Goal: Information Seeking & Learning: Learn about a topic

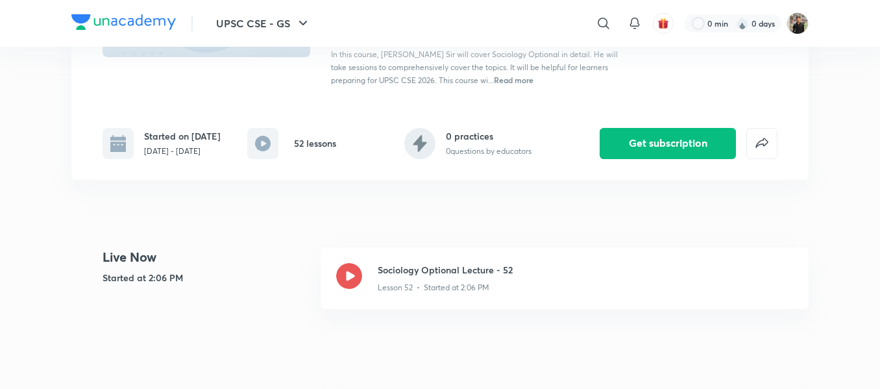
scroll to position [201, 0]
click at [345, 269] on icon at bounding box center [349, 275] width 26 height 26
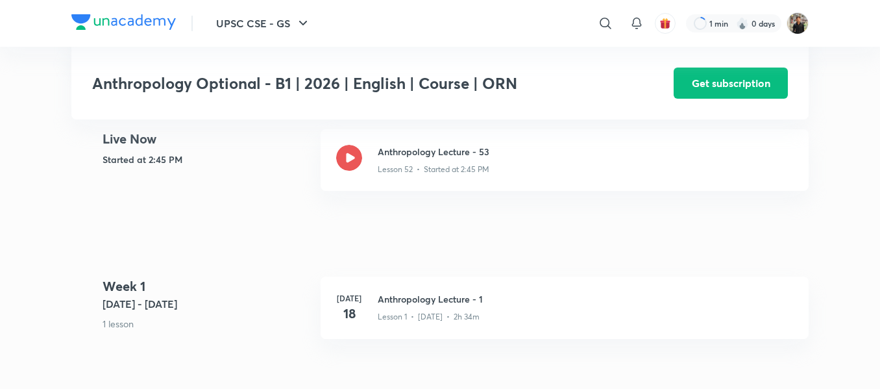
click at [352, 147] on icon at bounding box center [349, 158] width 26 height 26
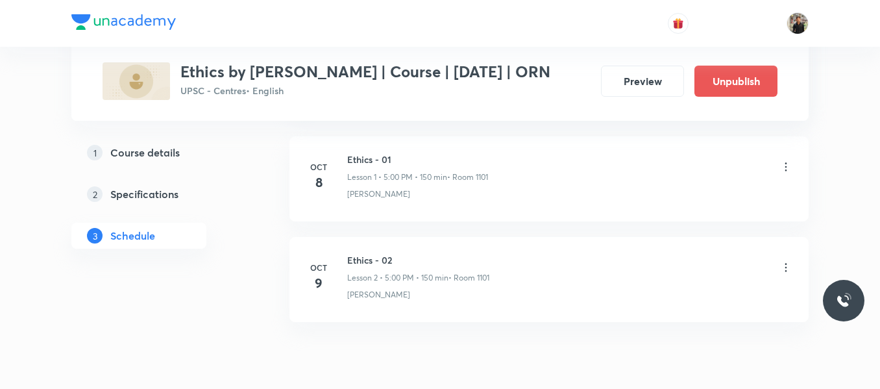
scroll to position [797, 0]
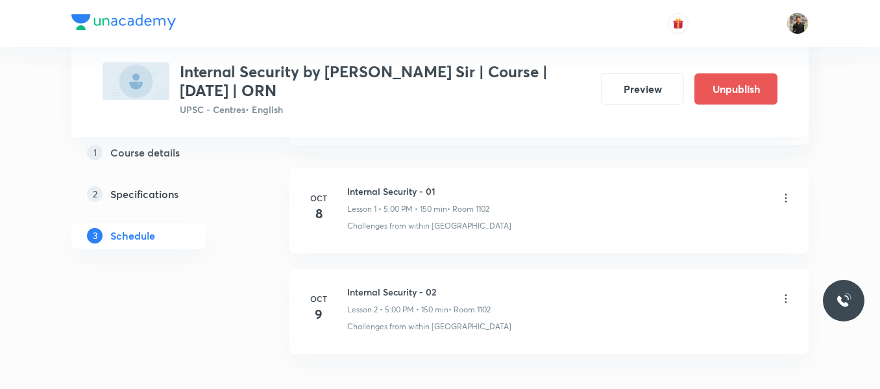
scroll to position [869, 0]
